Goal: Task Accomplishment & Management: Manage account settings

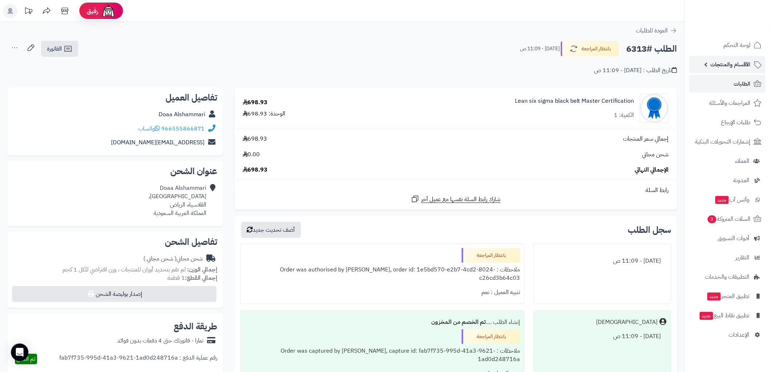
click at [729, 66] on span "الأقسام والمنتجات" at bounding box center [731, 64] width 40 height 10
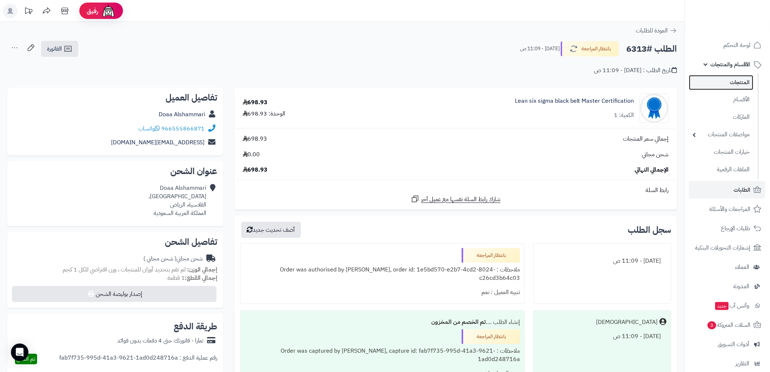
click at [729, 84] on link "المنتجات" at bounding box center [721, 82] width 64 height 15
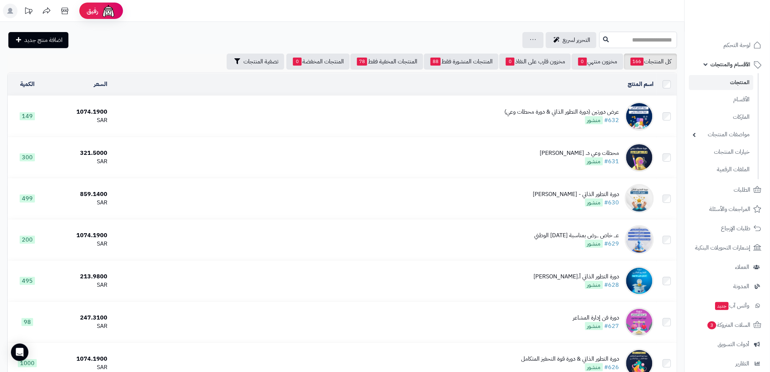
click at [660, 41] on input "text" at bounding box center [639, 40] width 78 height 16
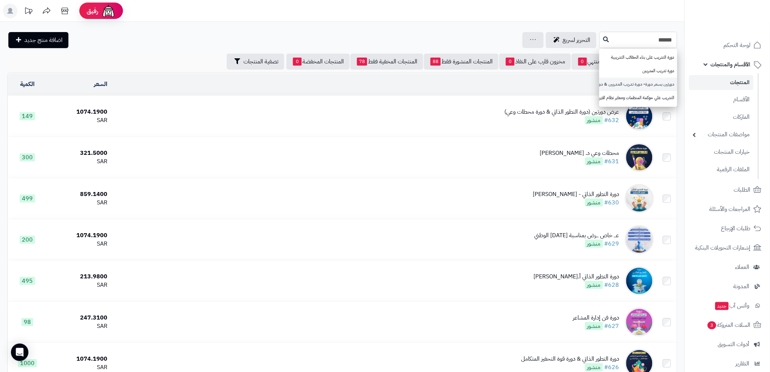
type input "*****"
click at [657, 82] on link "دورتين بسعر دورة- دورة تدريب المدربين & دورة مهارات الإلقاء والعرض" at bounding box center [639, 84] width 78 height 13
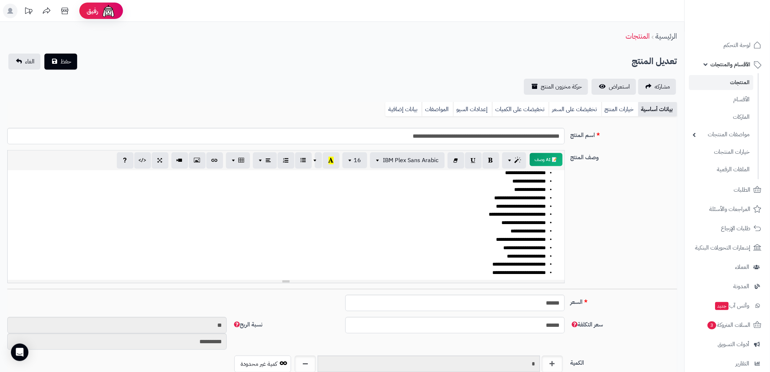
scroll to position [109, 0]
click at [624, 108] on link "خيارات المنتج" at bounding box center [620, 109] width 37 height 15
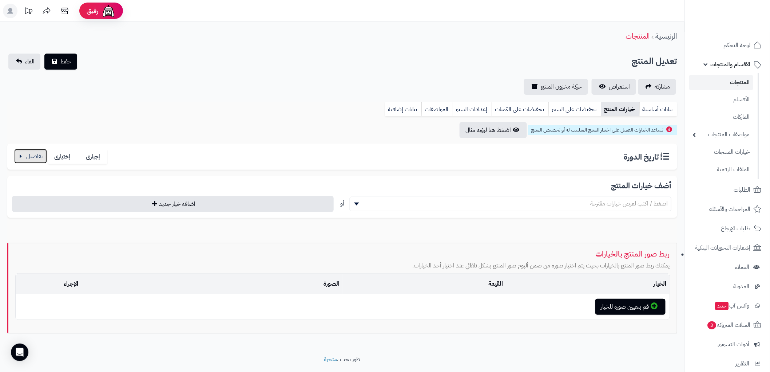
click at [29, 151] on button "button" at bounding box center [30, 156] width 33 height 15
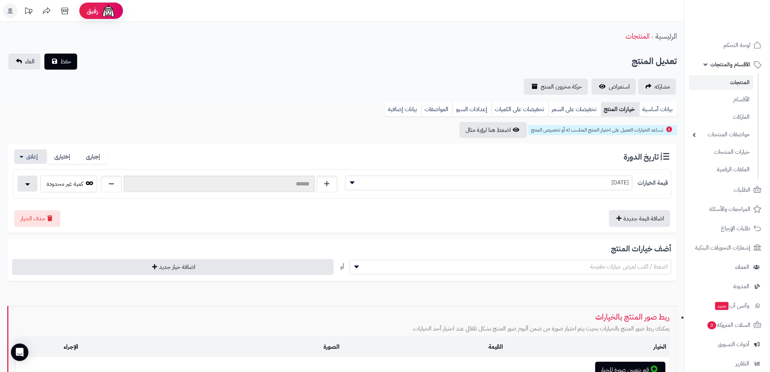
click at [565, 183] on span "18/08/2025" at bounding box center [489, 182] width 287 height 11
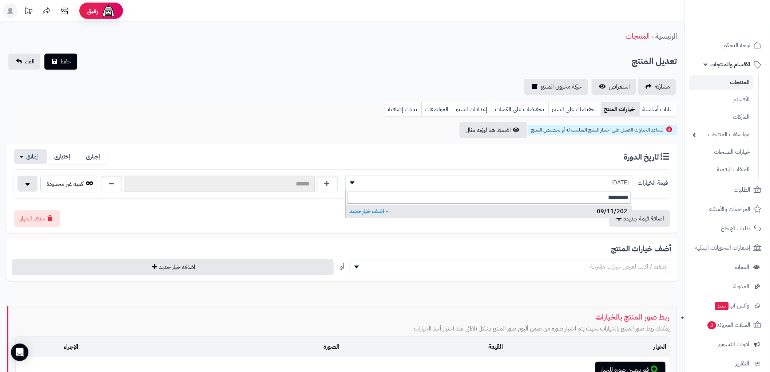
type input "**********"
select select "**********"
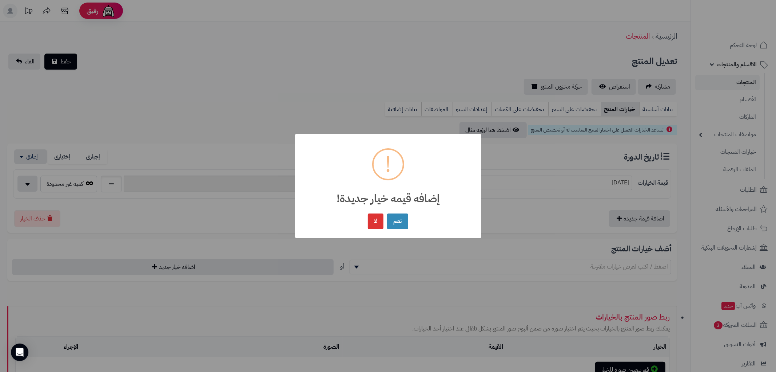
click at [387, 213] on button "نعم" at bounding box center [397, 221] width 21 height 16
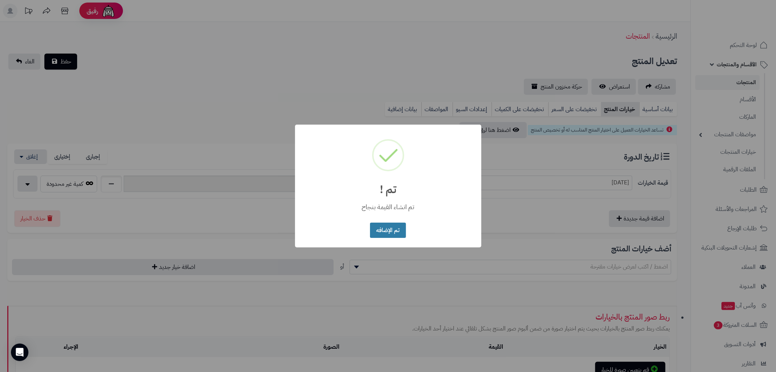
click at [396, 234] on button "تم الإضافه" at bounding box center [388, 230] width 36 height 16
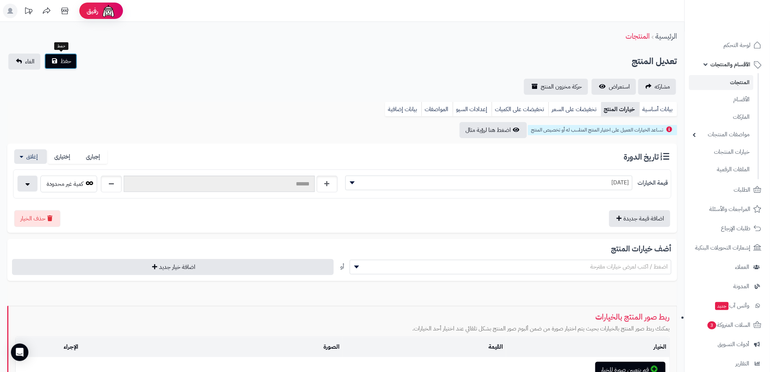
click at [58, 59] on button "حفظ" at bounding box center [60, 61] width 33 height 16
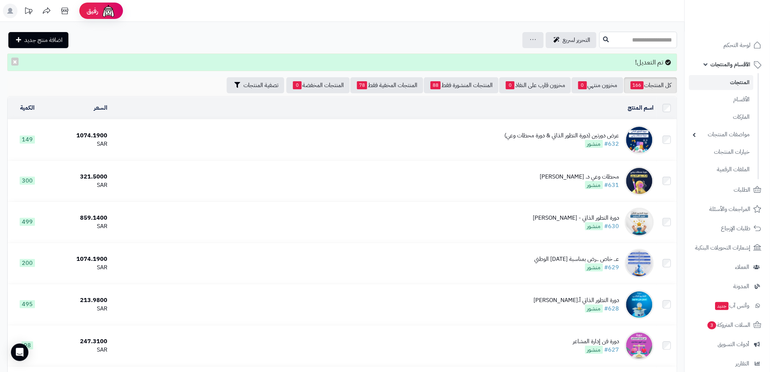
click at [642, 40] on input "text" at bounding box center [639, 40] width 78 height 16
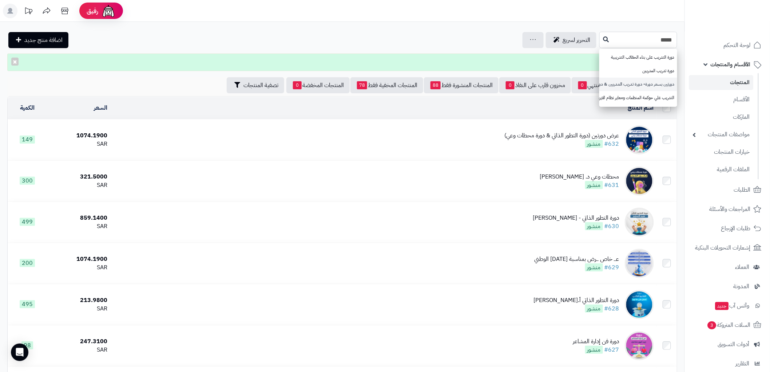
type input "*****"
click at [656, 81] on link "دورتين بسعر دورة- دورة تدريب المدربين & دورة مهارات الإلقاء والعرض" at bounding box center [639, 84] width 78 height 13
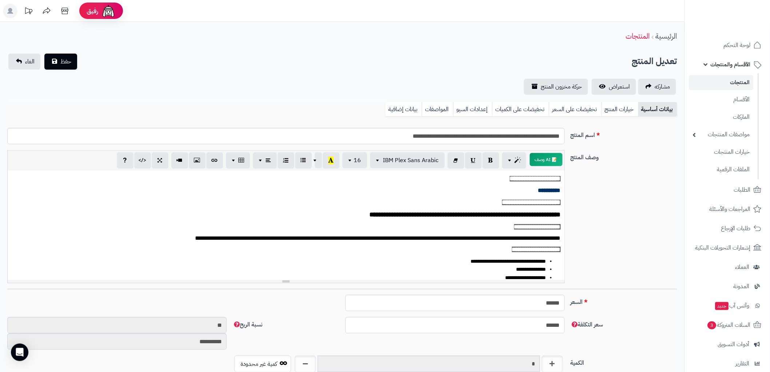
scroll to position [5, 0]
click at [620, 110] on link "خيارات المنتج" at bounding box center [620, 109] width 37 height 15
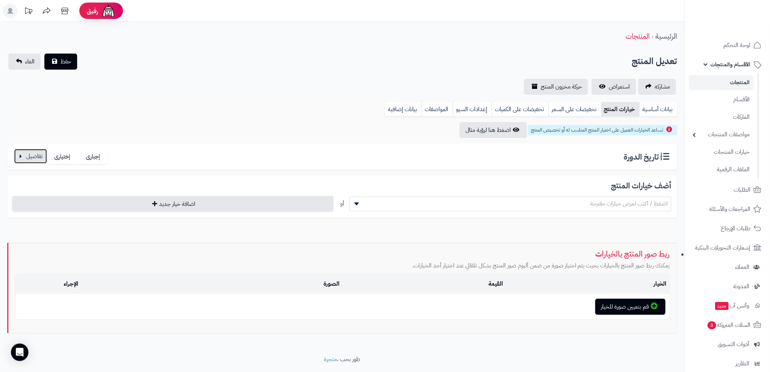
click at [16, 154] on button "button" at bounding box center [30, 156] width 33 height 15
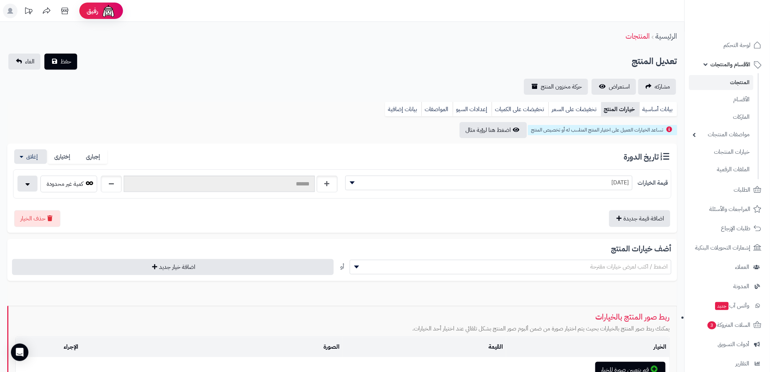
click at [594, 183] on span "[DATE]" at bounding box center [489, 182] width 287 height 11
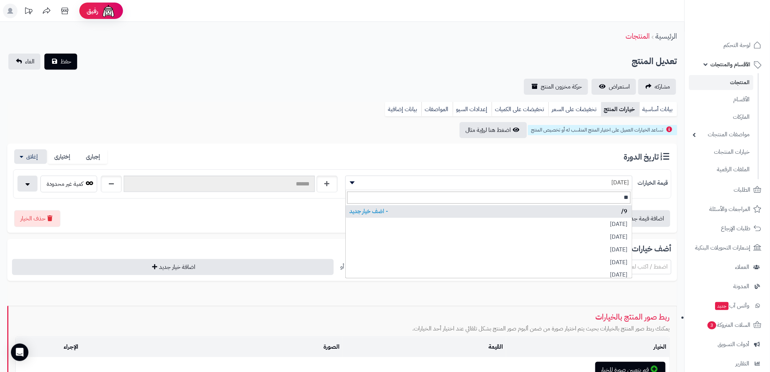
type input "*"
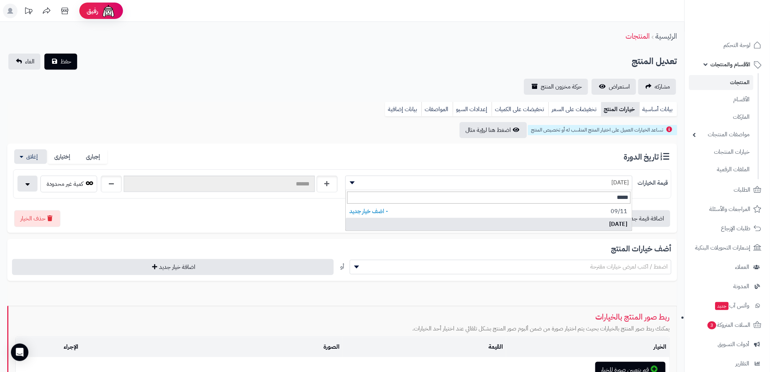
type input "*****"
select select "***"
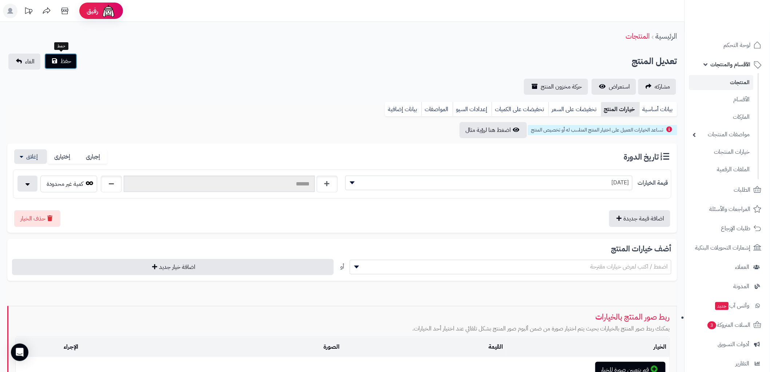
click at [70, 60] on span "حفظ" at bounding box center [65, 61] width 11 height 9
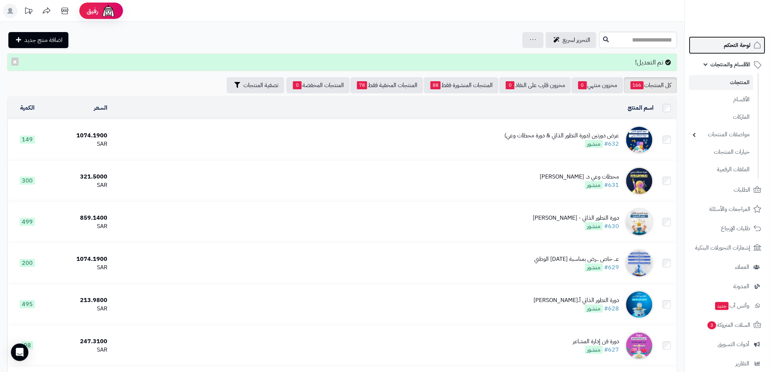
click at [721, 44] on link "لوحة التحكم" at bounding box center [727, 44] width 76 height 17
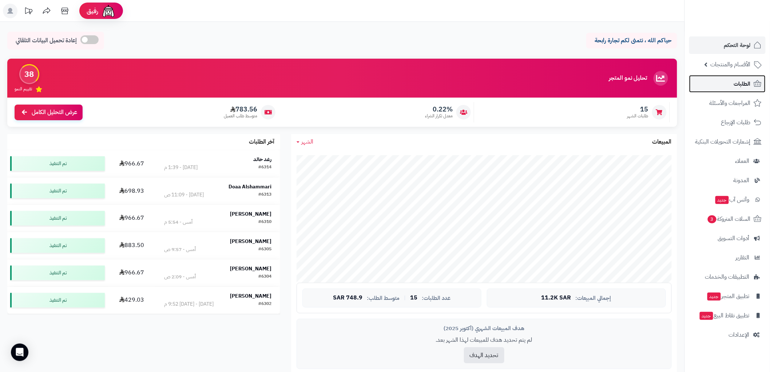
click at [744, 85] on span "الطلبات" at bounding box center [742, 84] width 17 height 10
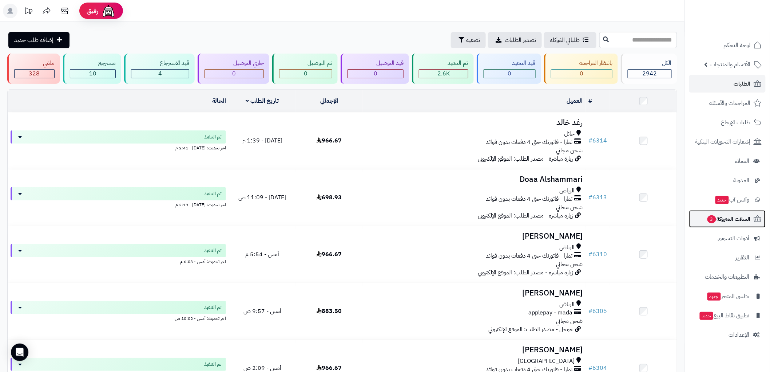
click at [727, 219] on span "السلات المتروكة 3" at bounding box center [729, 219] width 44 height 10
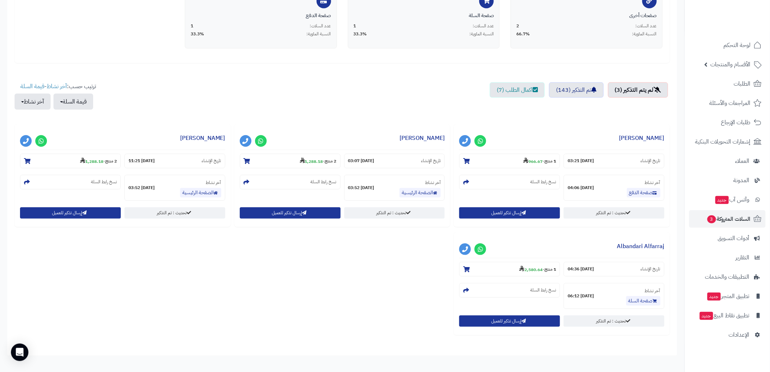
scroll to position [202, 0]
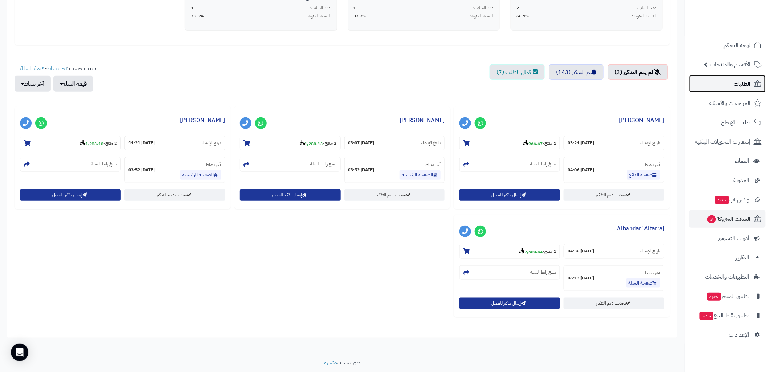
click at [740, 84] on span "الطلبات" at bounding box center [742, 84] width 17 height 10
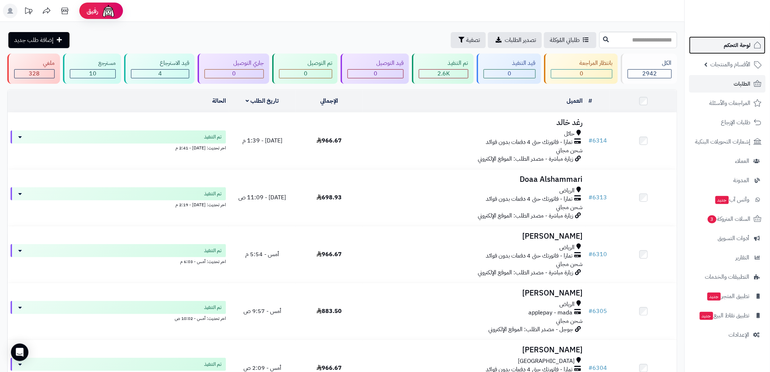
click at [727, 49] on span "لوحة التحكم" at bounding box center [737, 45] width 27 height 10
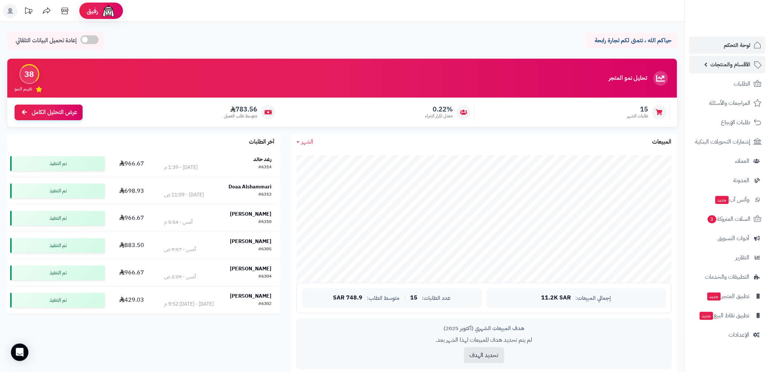
click at [731, 67] on span "الأقسام والمنتجات" at bounding box center [731, 64] width 40 height 10
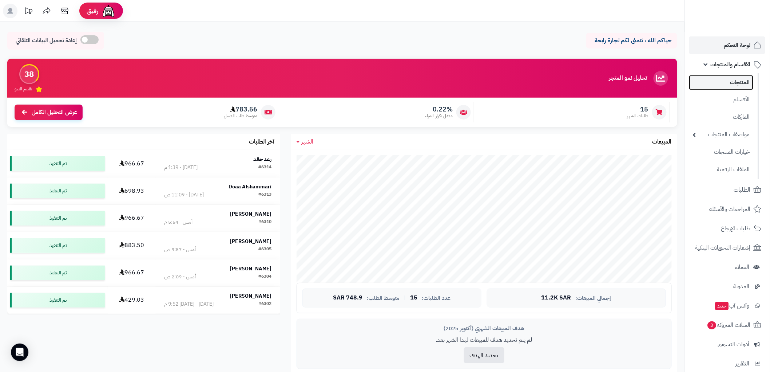
click at [734, 84] on link "المنتجات" at bounding box center [721, 82] width 64 height 15
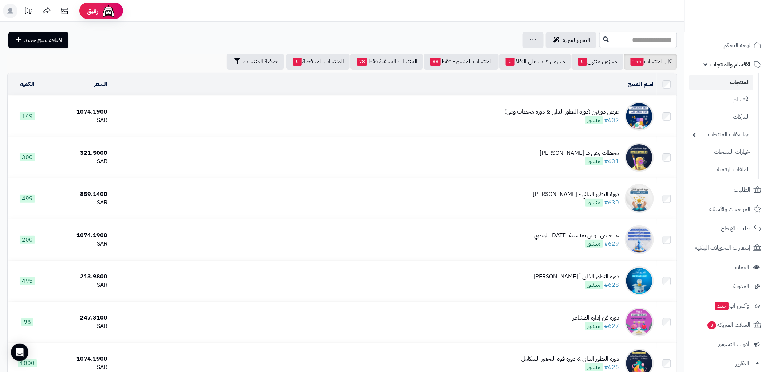
click at [670, 37] on input "text" at bounding box center [639, 40] width 78 height 16
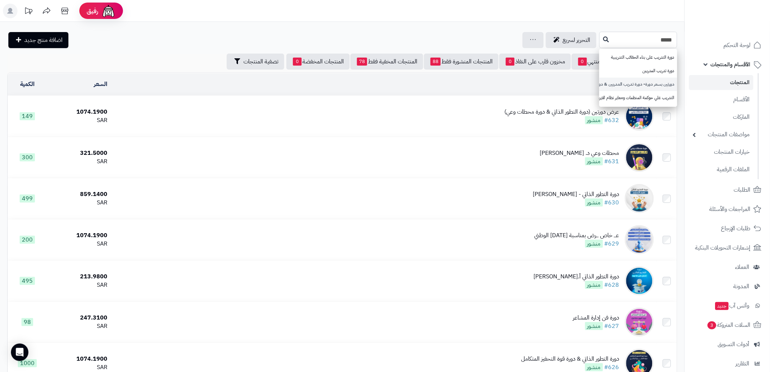
type input "*****"
click at [646, 85] on link "دورتين بسعر دورة- دورة تدريب المدربين & دورة مهارات الإلقاء والعرض" at bounding box center [639, 84] width 78 height 13
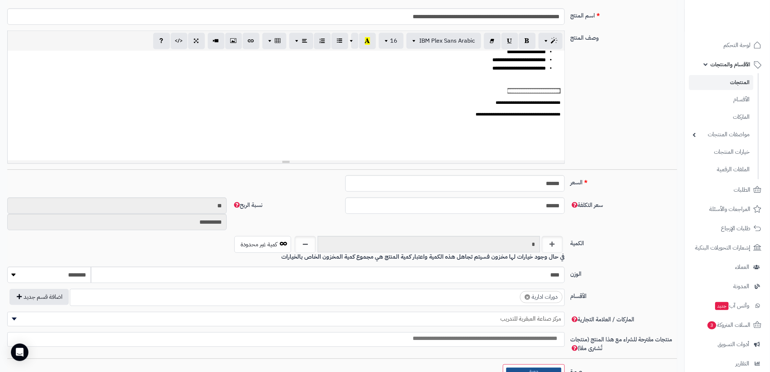
scroll to position [121, 0]
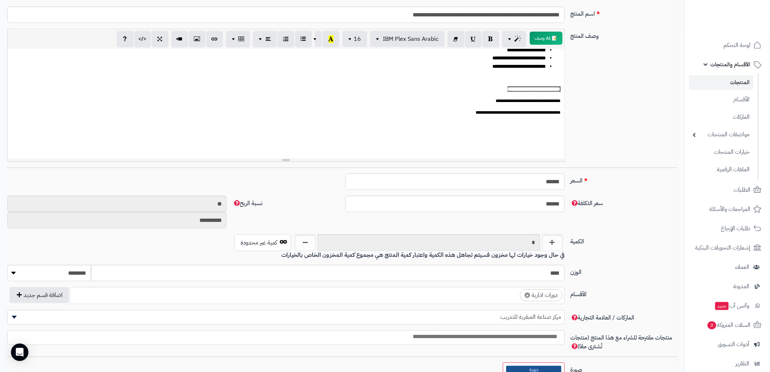
click at [500, 292] on ul "× دورات ادارية" at bounding box center [317, 294] width 494 height 14
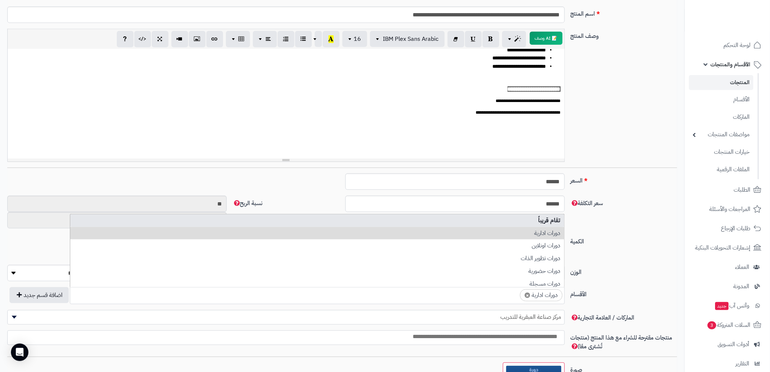
drag, startPoint x: 534, startPoint y: 222, endPoint x: 591, endPoint y: 210, distance: 58.0
select select "***"
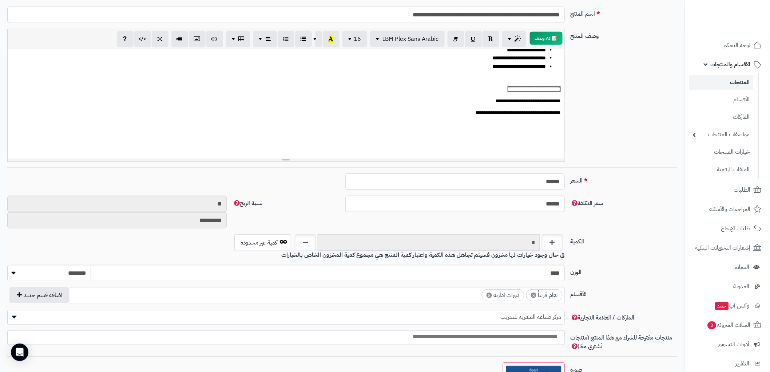
click at [616, 136] on div "**********" at bounding box center [342, 98] width 676 height 139
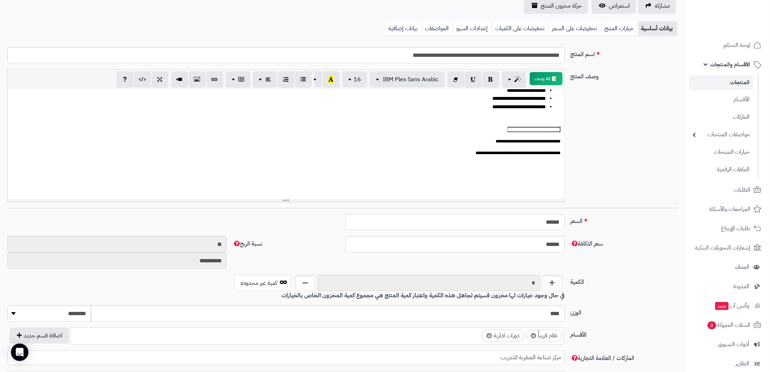
scroll to position [0, 0]
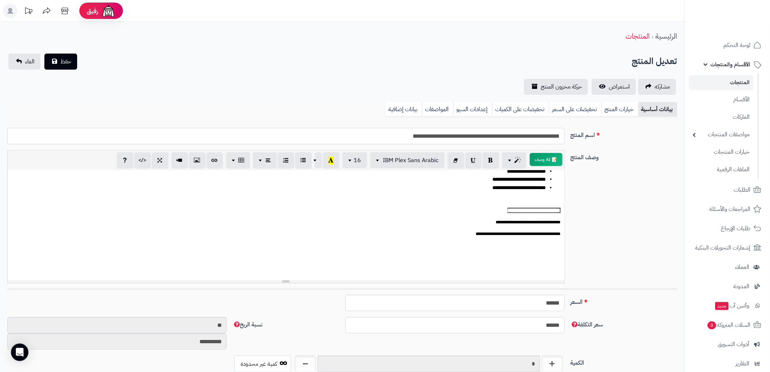
click at [522, 139] on input "**********" at bounding box center [285, 136] width 557 height 16
click at [521, 139] on input "**********" at bounding box center [285, 136] width 557 height 16
click at [58, 56] on button "حفظ" at bounding box center [60, 61] width 33 height 16
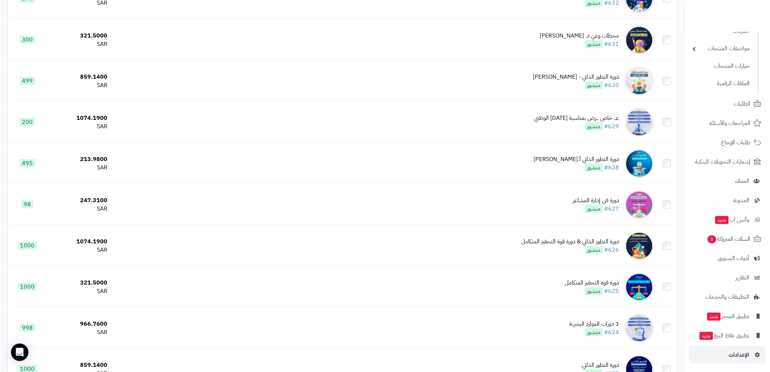
scroll to position [162, 0]
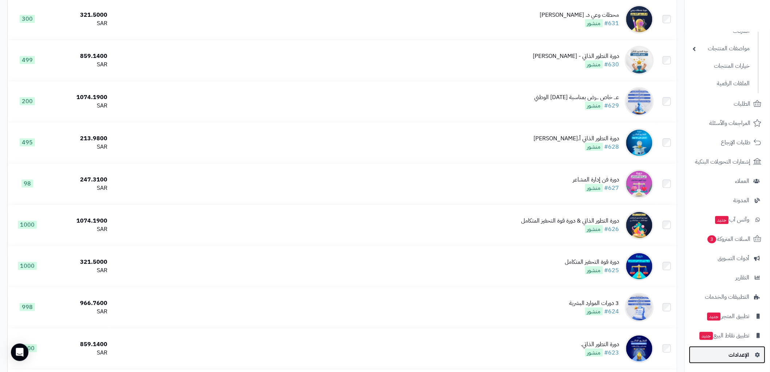
click at [743, 352] on span "الإعدادات" at bounding box center [739, 354] width 21 height 10
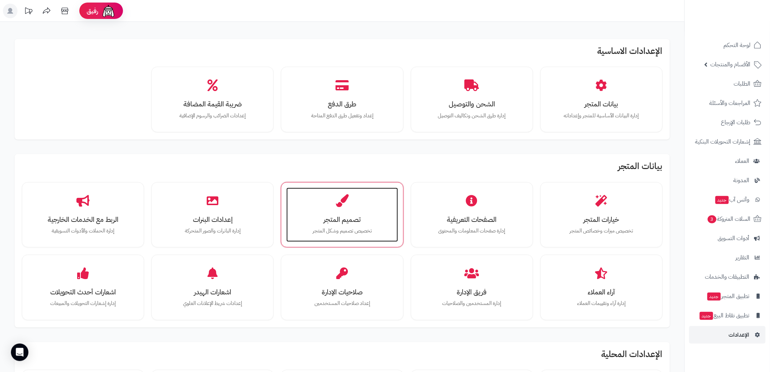
click at [340, 204] on icon at bounding box center [342, 200] width 13 height 13
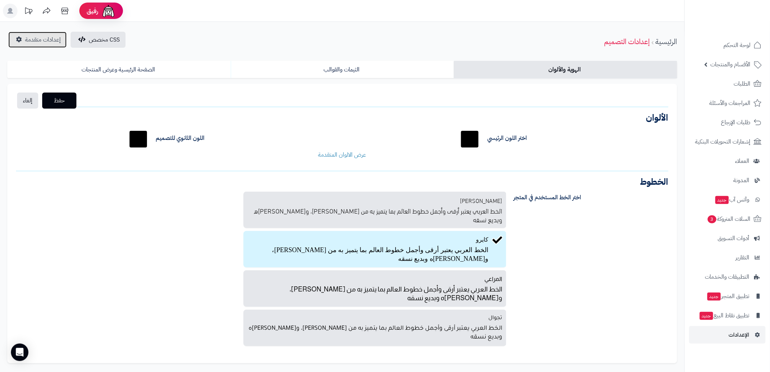
click at [42, 39] on span "إعدادات متقدمة" at bounding box center [43, 39] width 36 height 9
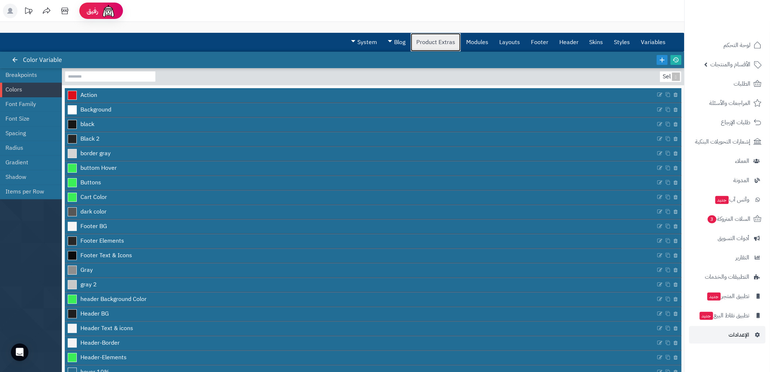
click at [440, 39] on link "Product Extras" at bounding box center [436, 42] width 50 height 18
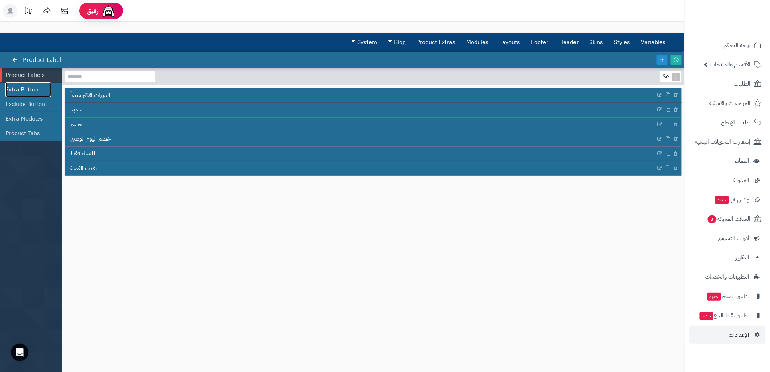
click at [30, 88] on link "Extra Button" at bounding box center [27, 89] width 45 height 15
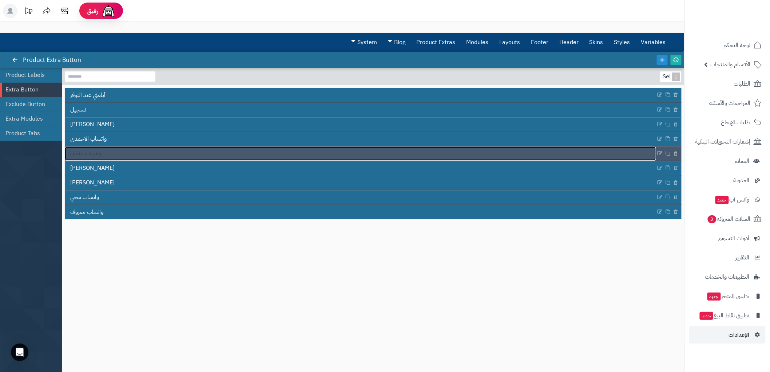
click at [100, 149] on span "واتساب عثمان" at bounding box center [85, 153] width 31 height 8
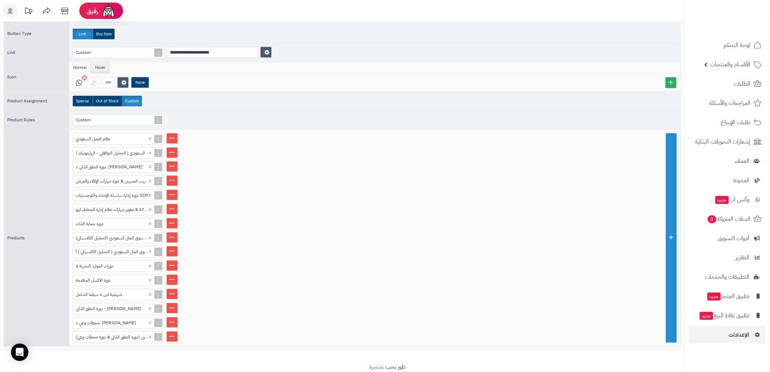
scroll to position [144, 0]
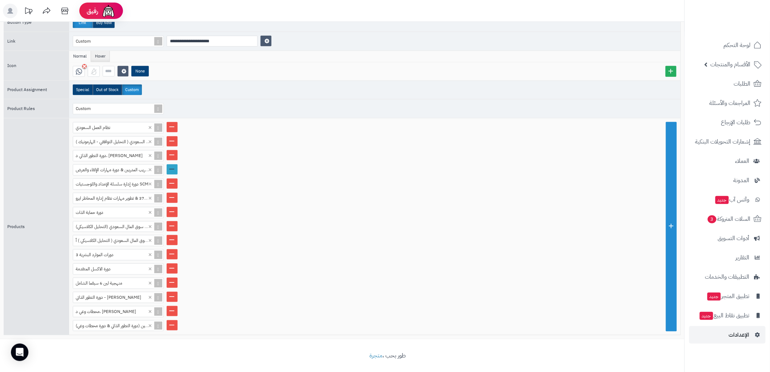
click at [169, 168] on link at bounding box center [172, 169] width 11 height 10
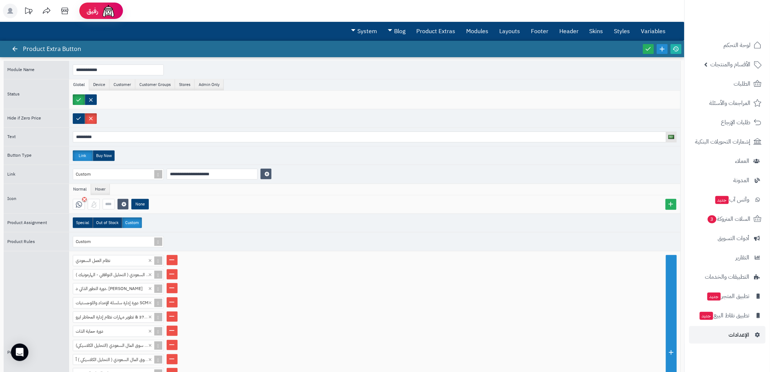
scroll to position [0, 0]
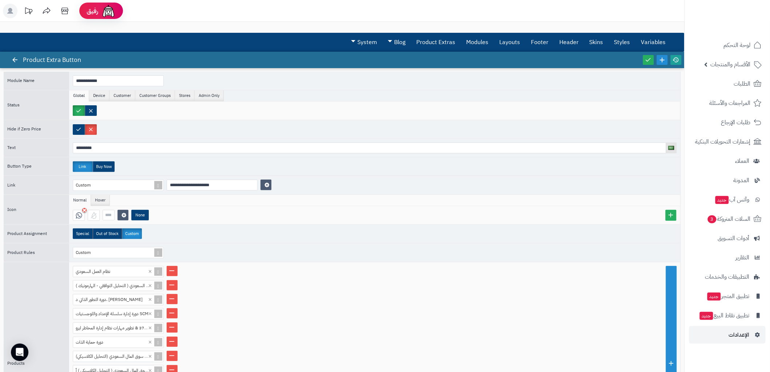
click at [677, 56] on icon at bounding box center [676, 59] width 7 height 7
click at [646, 55] on div at bounding box center [662, 60] width 41 height 16
click at [646, 58] on icon at bounding box center [648, 59] width 7 height 7
click at [15, 59] on icon at bounding box center [15, 59] width 7 height 7
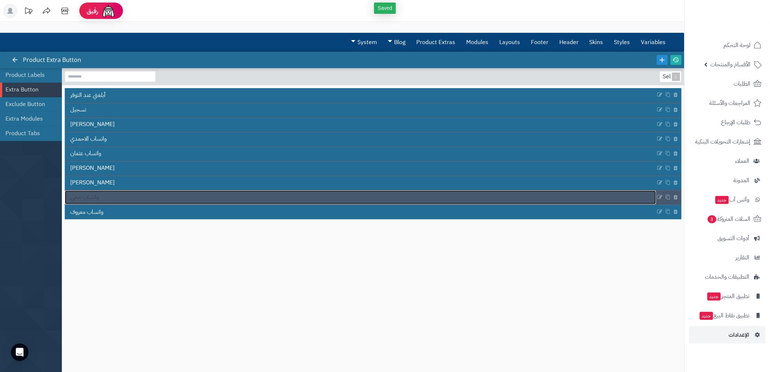
click at [114, 199] on link "واتساب محي" at bounding box center [360, 197] width 591 height 14
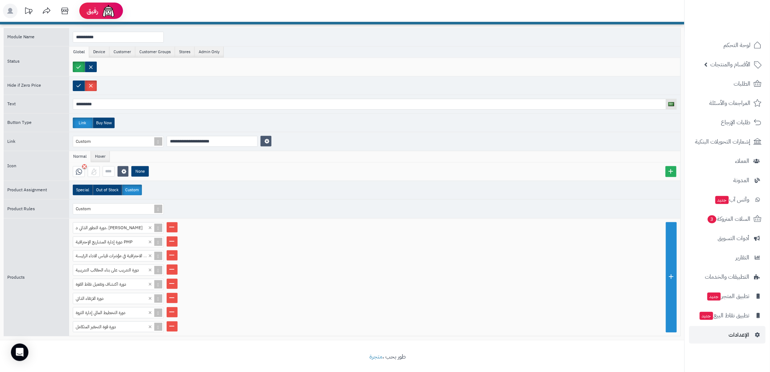
scroll to position [46, 0]
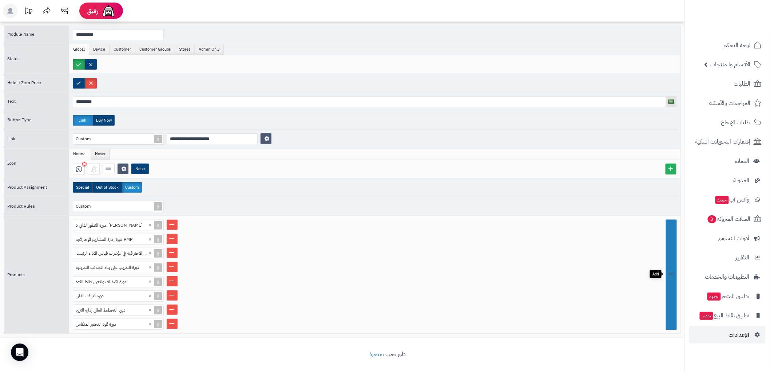
click at [676, 296] on link at bounding box center [671, 274] width 11 height 110
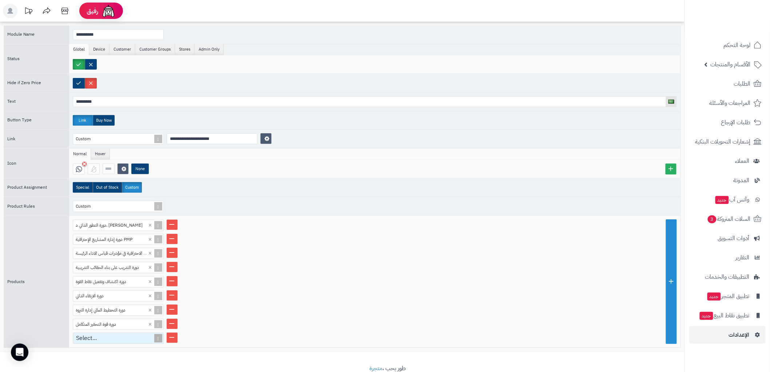
click at [101, 336] on div "Select..." at bounding box center [115, 338] width 84 height 11
paste input "**********"
type input "**********"
click at [103, 350] on div "دورتين بسعر دورة- دورة تدريب المدربين & دورة مهارات الإلقاء والعرض" at bounding box center [118, 350] width 91 height 13
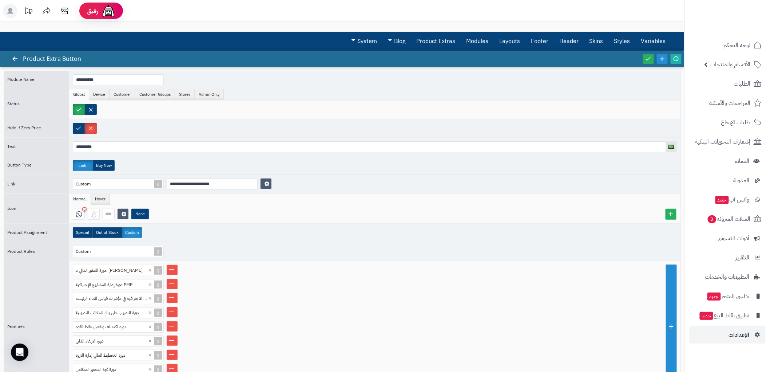
scroll to position [0, 0]
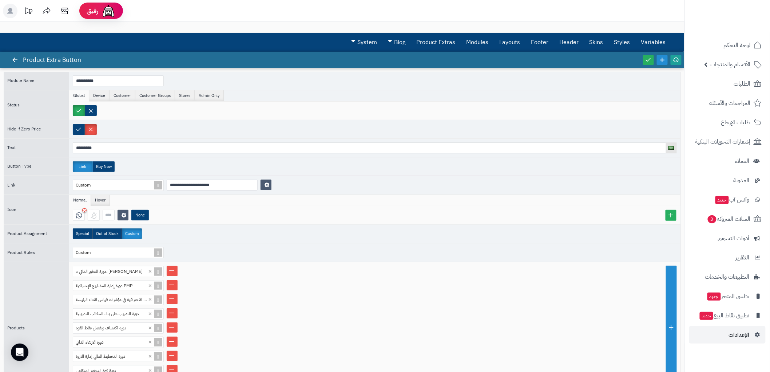
click at [678, 61] on icon at bounding box center [676, 59] width 7 height 7
click at [645, 59] on link at bounding box center [648, 60] width 11 height 10
click at [12, 62] on icon at bounding box center [15, 59] width 7 height 7
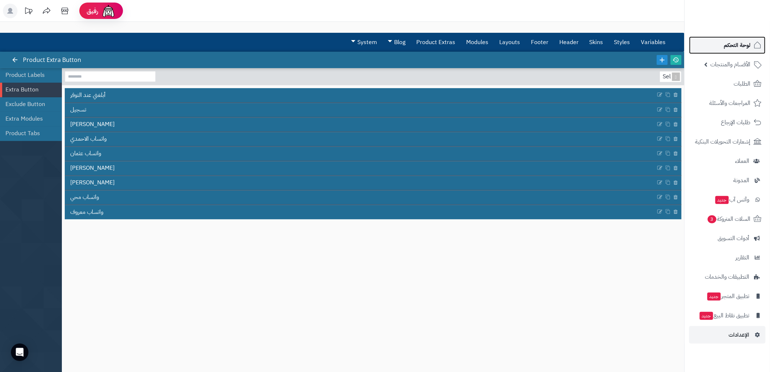
click at [742, 43] on span "لوحة التحكم" at bounding box center [737, 45] width 27 height 10
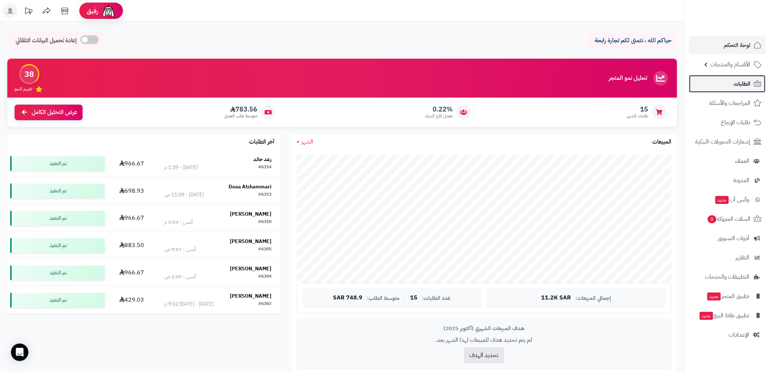
click at [739, 85] on span "الطلبات" at bounding box center [742, 84] width 17 height 10
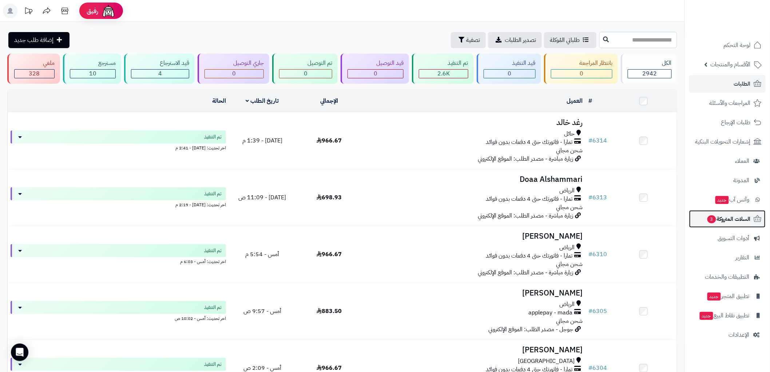
click at [737, 215] on span "السلات المتروكة 3" at bounding box center [729, 219] width 44 height 10
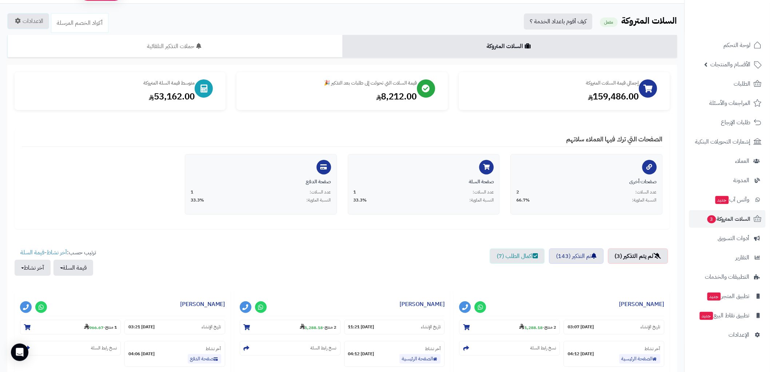
scroll to position [40, 0]
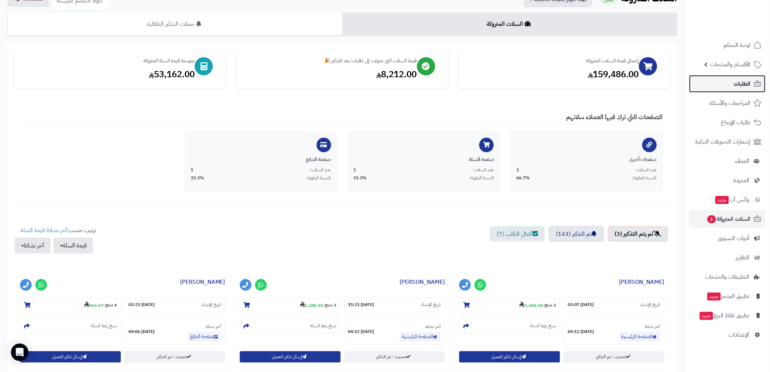
click at [739, 78] on link "الطلبات" at bounding box center [727, 83] width 76 height 17
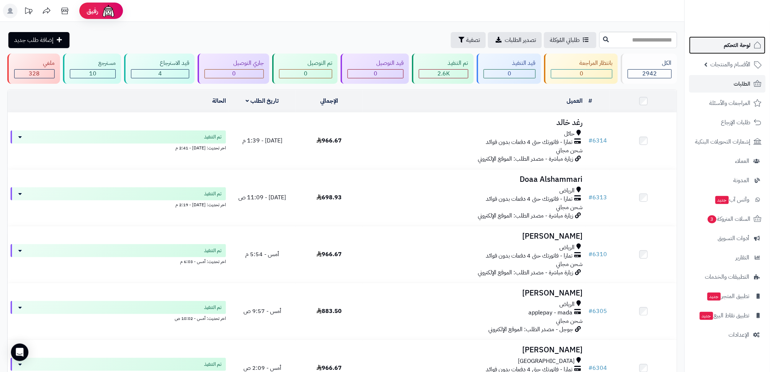
click at [742, 40] on span "لوحة التحكم" at bounding box center [737, 45] width 27 height 10
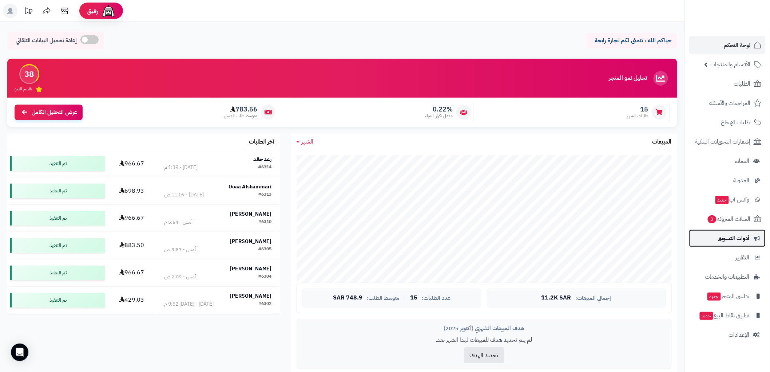
click at [733, 239] on span "أدوات التسويق" at bounding box center [734, 238] width 32 height 10
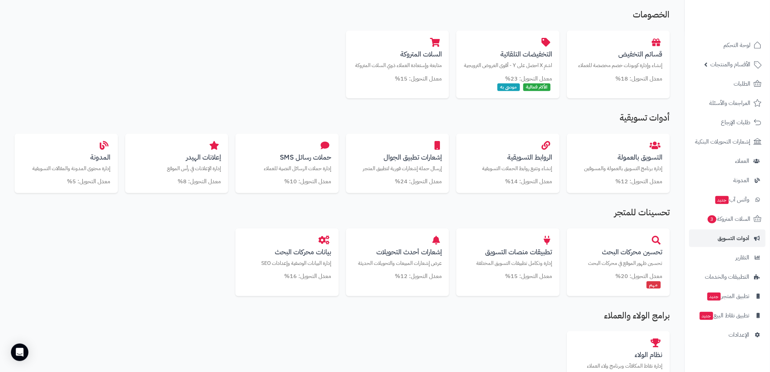
scroll to position [98, 0]
